Goal: Task Accomplishment & Management: Use online tool/utility

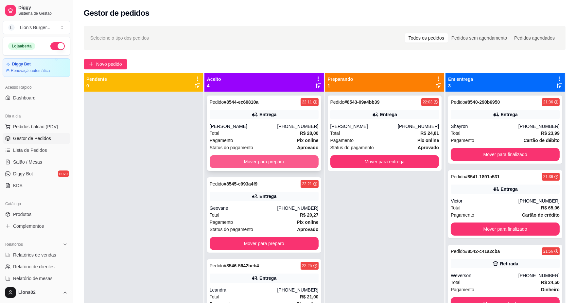
click at [282, 163] on button "Mover para preparo" at bounding box center [263, 161] width 109 height 13
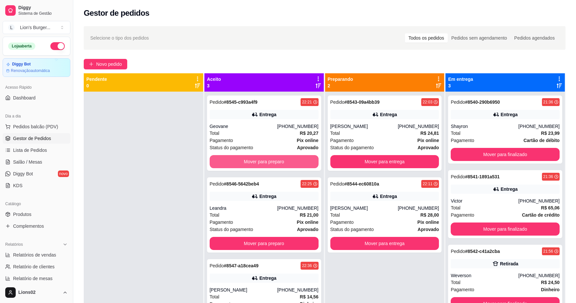
click at [296, 162] on button "Mover para preparo" at bounding box center [263, 161] width 109 height 13
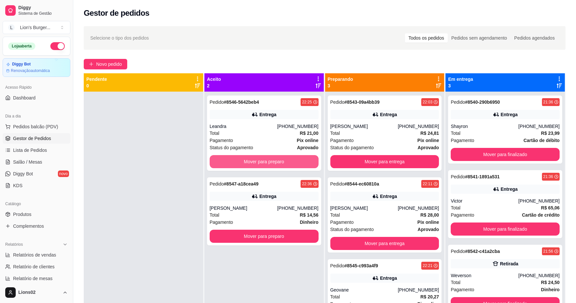
click at [299, 160] on button "Mover para preparo" at bounding box center [263, 161] width 109 height 13
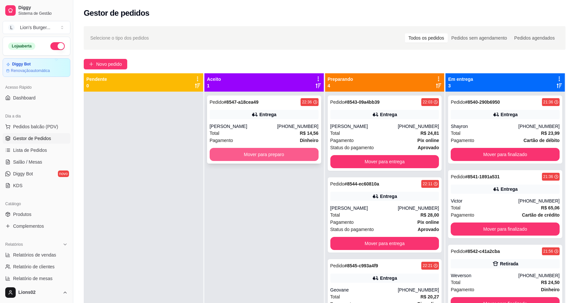
click at [297, 156] on button "Mover para preparo" at bounding box center [263, 154] width 109 height 13
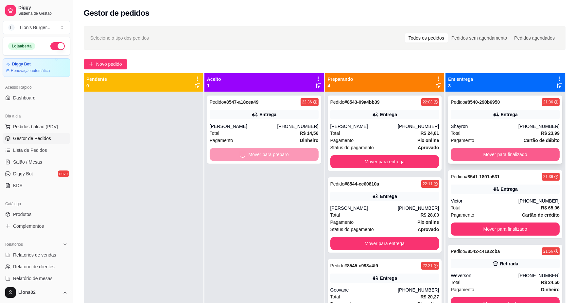
click at [464, 157] on button "Mover para finalizado" at bounding box center [504, 154] width 109 height 13
click at [464, 157] on div "Mover para finalizado" at bounding box center [504, 154] width 109 height 13
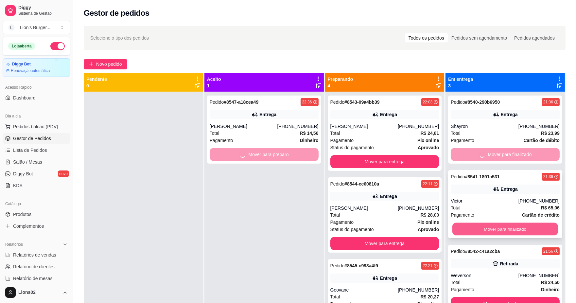
click at [482, 226] on button "Mover para finalizado" at bounding box center [505, 229] width 106 height 13
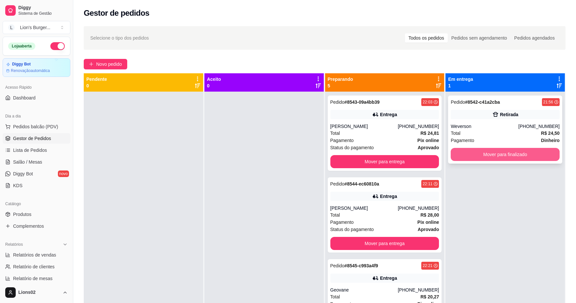
click at [473, 152] on button "Mover para finalizado" at bounding box center [504, 154] width 109 height 13
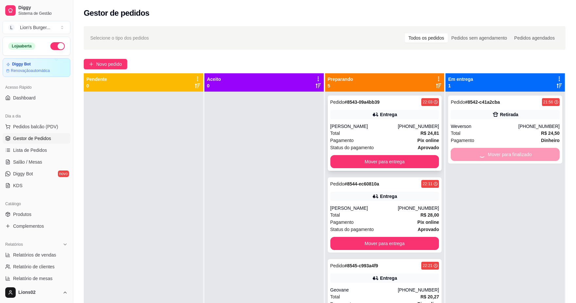
click at [427, 138] on strong "Pix online" at bounding box center [428, 140] width 22 height 5
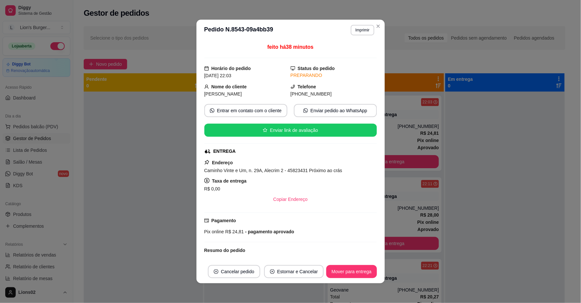
scroll to position [55, 0]
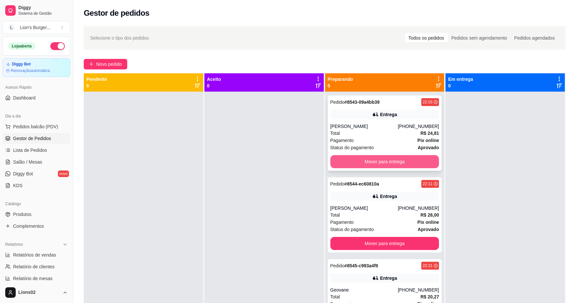
click at [410, 158] on button "Mover para entrega" at bounding box center [384, 161] width 109 height 13
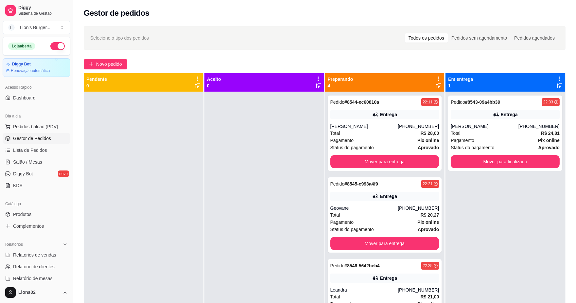
click at [387, 142] on div "Pagamento Pix online" at bounding box center [384, 140] width 109 height 7
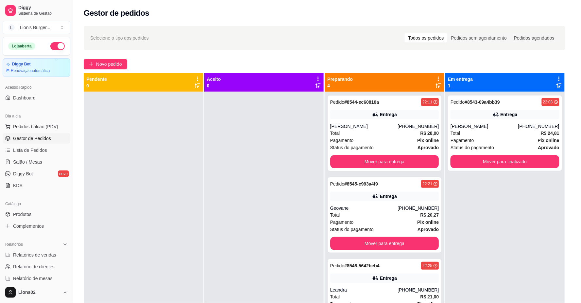
scroll to position [68, 0]
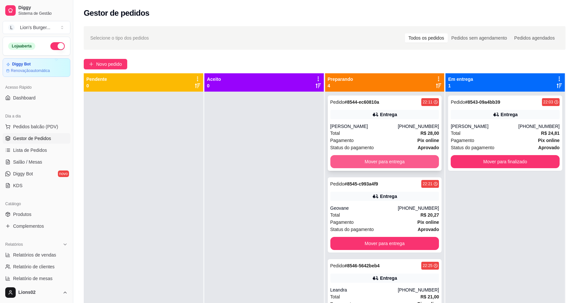
click at [391, 160] on button "Mover para entrega" at bounding box center [384, 161] width 109 height 13
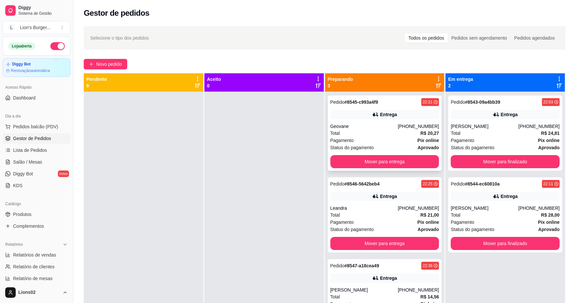
click at [385, 141] on div "Pagamento Pix online" at bounding box center [384, 140] width 109 height 7
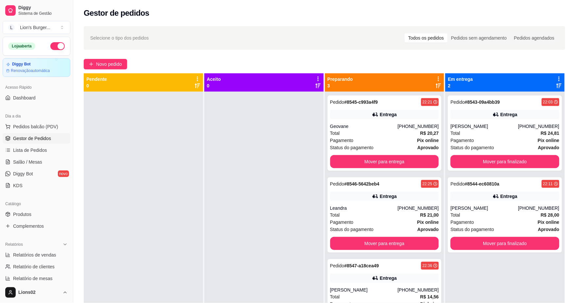
scroll to position [55, 0]
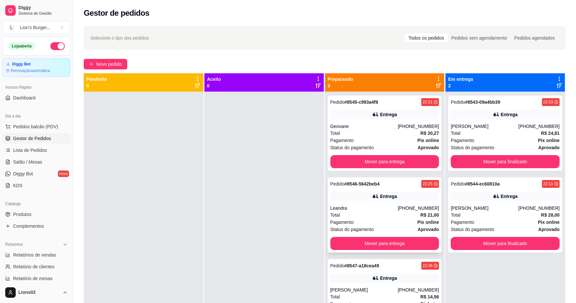
click at [419, 208] on div "[PHONE_NUMBER]" at bounding box center [417, 208] width 41 height 7
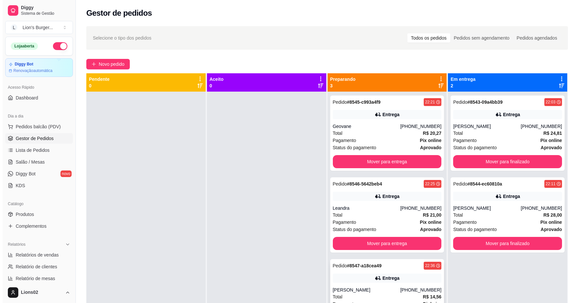
scroll to position [18, 0]
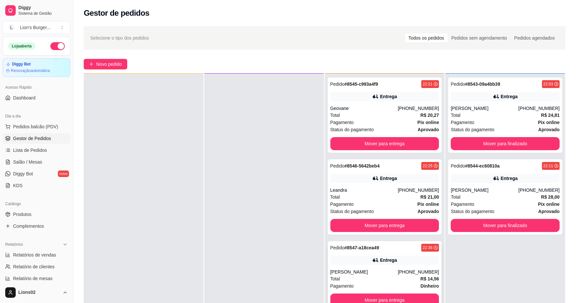
click at [410, 265] on div "Pedido # 8547-a18cea49 22:36 Entrega Andrey [PHONE_NUMBER] Total R$ 14,56 Pagam…" at bounding box center [384, 275] width 114 height 68
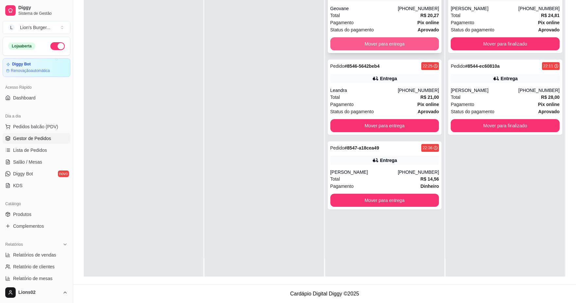
click at [369, 44] on button "Mover para entrega" at bounding box center [384, 43] width 109 height 13
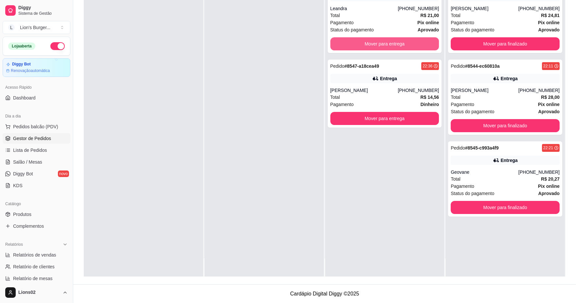
click at [370, 46] on button "Mover para entrega" at bounding box center [384, 43] width 109 height 13
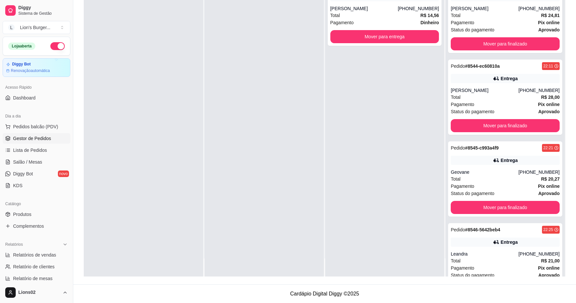
click at [352, 24] on div "Pagamento Dinheiro" at bounding box center [384, 22] width 109 height 7
click at [457, 128] on button "Mover para finalizado" at bounding box center [504, 125] width 109 height 13
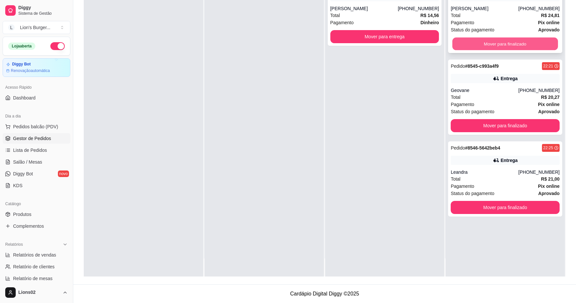
click at [482, 44] on button "Mover para finalizado" at bounding box center [505, 44] width 106 height 13
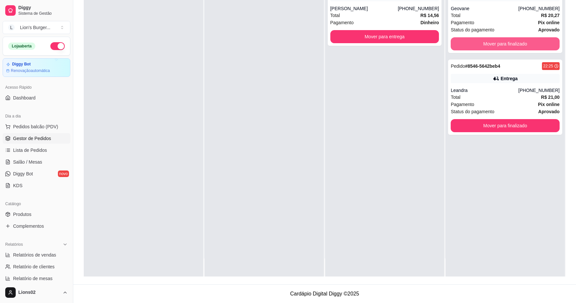
click at [482, 44] on button "Mover para finalizado" at bounding box center [504, 43] width 109 height 13
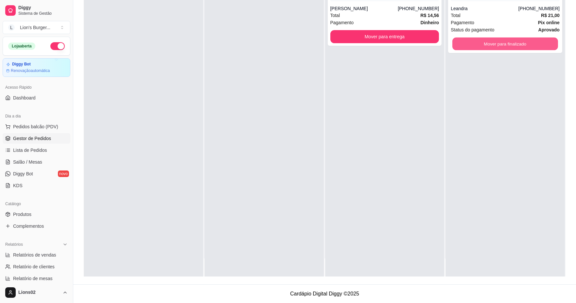
click at [482, 44] on button "Mover para finalizado" at bounding box center [505, 44] width 106 height 13
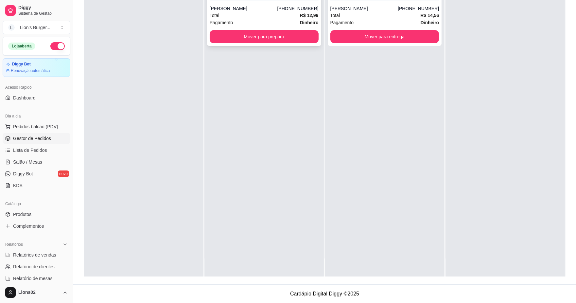
scroll to position [0, 0]
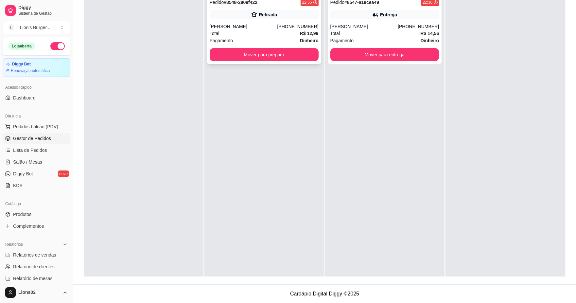
click at [276, 36] on div "Total R$ 12,99" at bounding box center [263, 33] width 109 height 7
click at [409, 31] on div "Total R$ 14,56" at bounding box center [384, 33] width 109 height 7
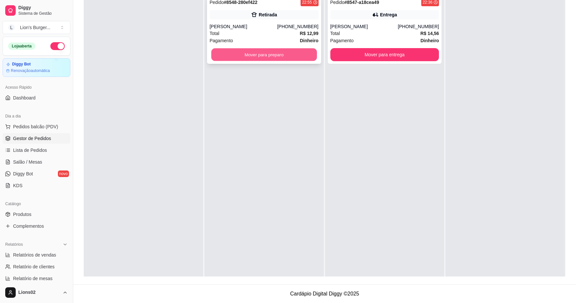
click at [276, 52] on button "Mover para preparo" at bounding box center [264, 54] width 106 height 13
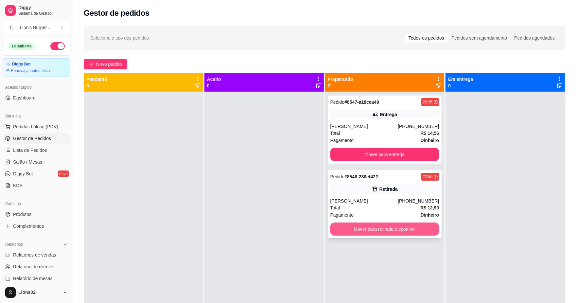
click at [409, 228] on button "Mover para retirada disponível" at bounding box center [384, 228] width 109 height 13
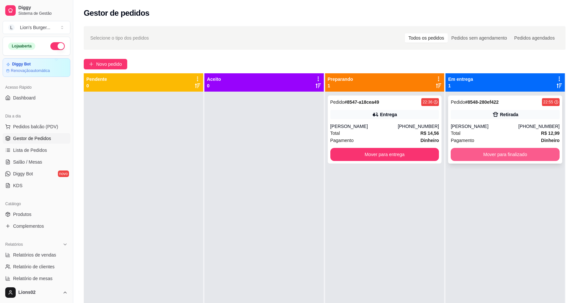
click at [479, 156] on button "Mover para finalizado" at bounding box center [504, 154] width 109 height 13
click at [510, 157] on button "Mover para finalizado" at bounding box center [504, 154] width 109 height 13
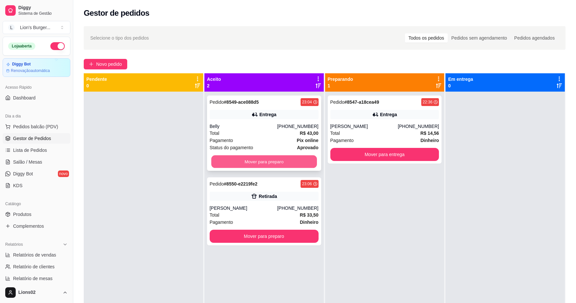
click at [304, 160] on button "Mover para preparo" at bounding box center [264, 161] width 106 height 13
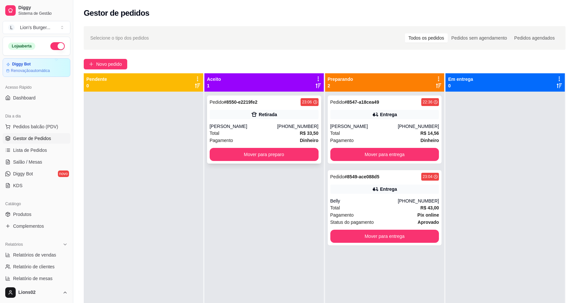
click at [302, 147] on div "Pedido # 8550-e2219fe2 23:06 [PERSON_NAME] [PHONE_NUMBER] Total R$ 33,50 Pagame…" at bounding box center [264, 129] width 114 height 68
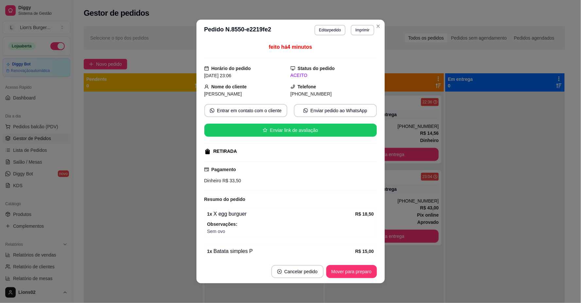
drag, startPoint x: 333, startPoint y: 179, endPoint x: 327, endPoint y: 177, distance: 5.8
click at [331, 179] on div "Dinheiro R$ 33,50" at bounding box center [290, 180] width 173 height 7
click at [368, 135] on div "feito há 4 minutos Horário do pedido [DATE] 23:06 Status do pedido ACEITO Nome …" at bounding box center [290, 150] width 173 height 214
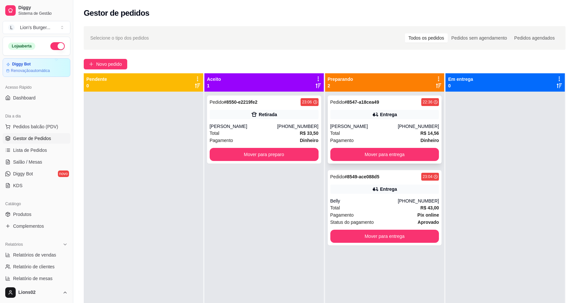
drag, startPoint x: 387, startPoint y: 138, endPoint x: 381, endPoint y: 138, distance: 5.9
click at [381, 138] on div "Pagamento Dinheiro" at bounding box center [384, 140] width 109 height 7
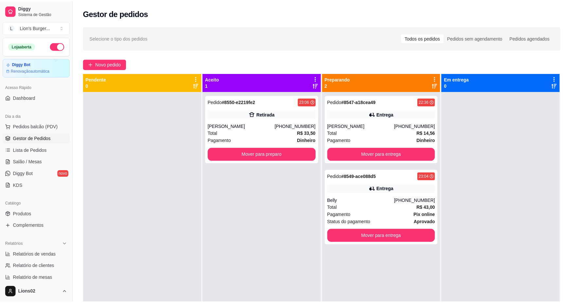
scroll to position [70, 0]
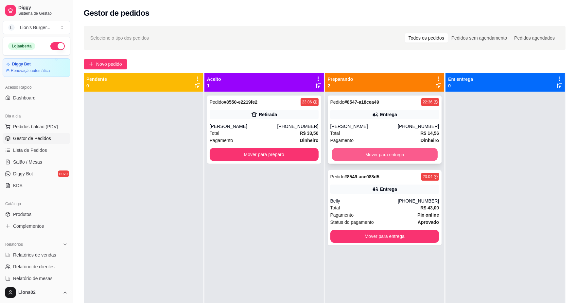
click at [387, 152] on button "Mover para entrega" at bounding box center [384, 154] width 106 height 13
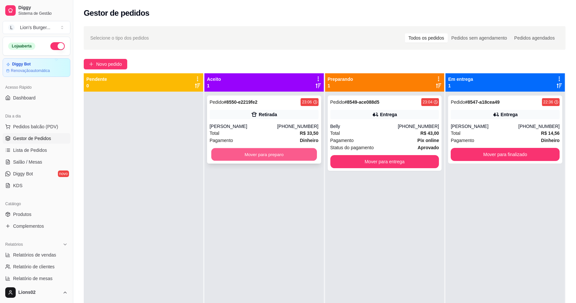
click at [270, 155] on button "Mover para preparo" at bounding box center [264, 154] width 106 height 13
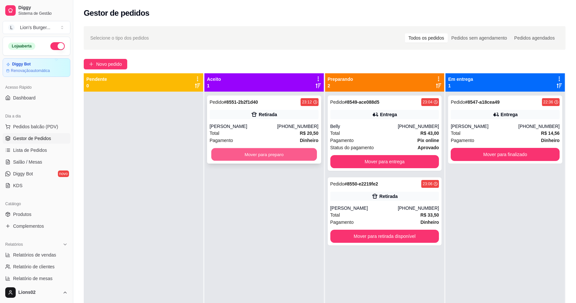
click at [305, 159] on button "Mover para preparo" at bounding box center [264, 154] width 106 height 13
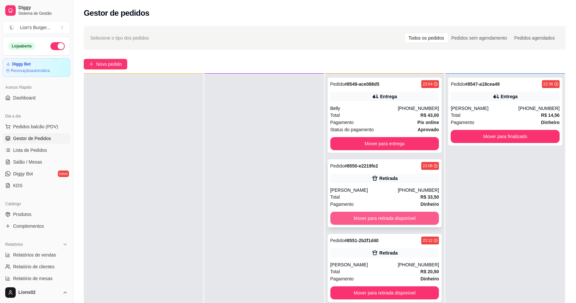
scroll to position [73, 0]
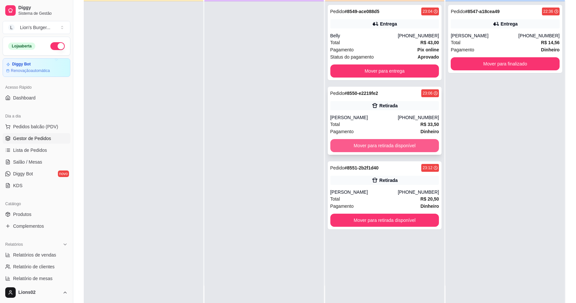
click at [365, 146] on button "Mover para retirada disponível" at bounding box center [384, 145] width 109 height 13
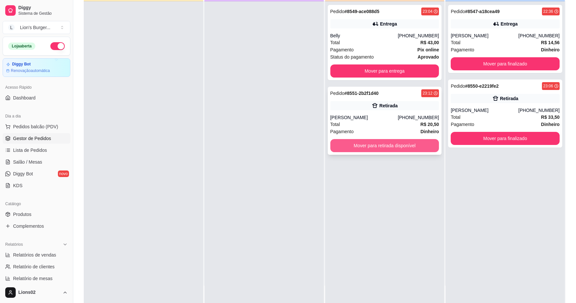
click at [371, 148] on button "Mover para retirada disponível" at bounding box center [384, 145] width 109 height 13
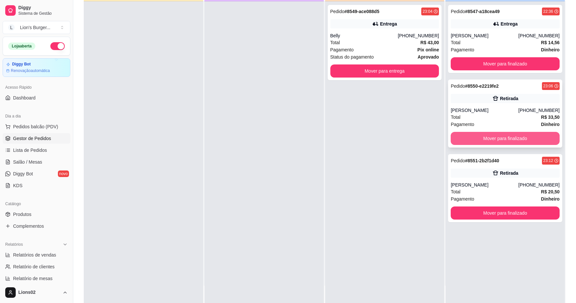
click at [486, 142] on button "Mover para finalizado" at bounding box center [504, 138] width 109 height 13
click at [480, 136] on button "Mover para finalizado" at bounding box center [504, 138] width 109 height 13
click at [478, 136] on button "Mover para finalizado" at bounding box center [504, 138] width 109 height 13
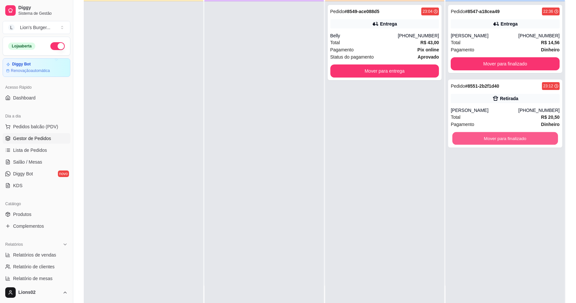
click at [478, 136] on button "Mover para finalizado" at bounding box center [505, 138] width 106 height 13
click at [498, 136] on button "Mover para finalizado" at bounding box center [504, 138] width 109 height 13
click at [501, 138] on button "Mover para finalizado" at bounding box center [505, 138] width 106 height 13
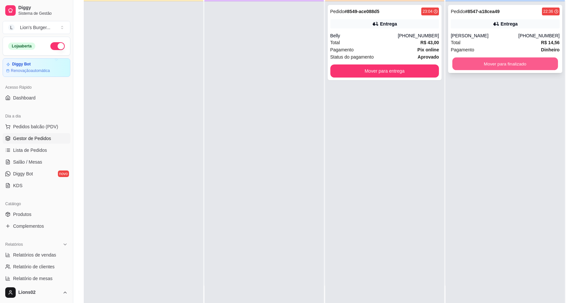
click at [456, 67] on button "Mover para finalizado" at bounding box center [505, 64] width 106 height 13
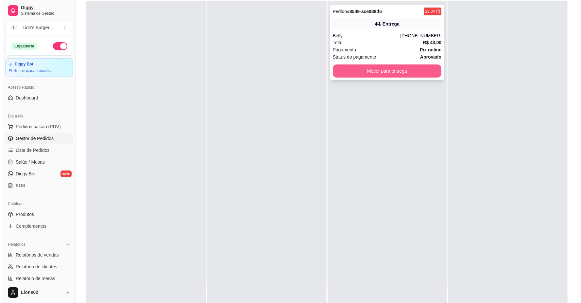
scroll to position [0, 0]
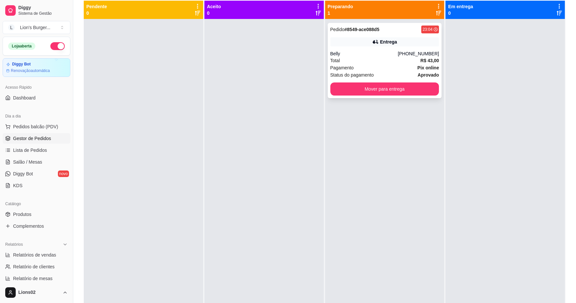
click at [380, 70] on div "Pagamento Pix online" at bounding box center [384, 67] width 109 height 7
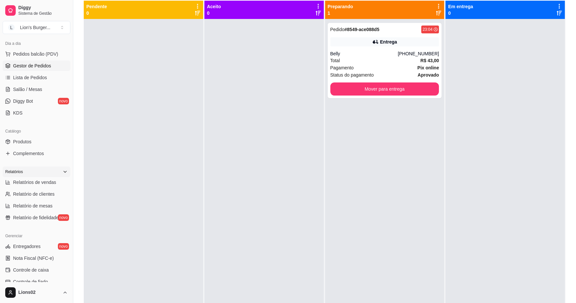
scroll to position [109, 0]
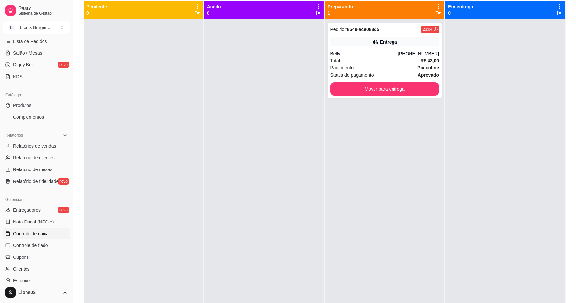
click at [43, 229] on link "Controle de caixa" at bounding box center [37, 233] width 68 height 10
